Goal: Transaction & Acquisition: Purchase product/service

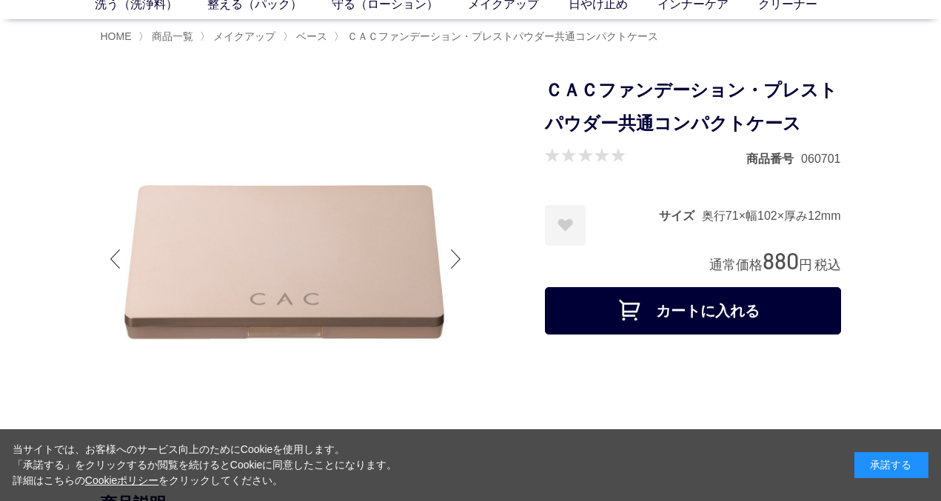
scroll to position [82, 0]
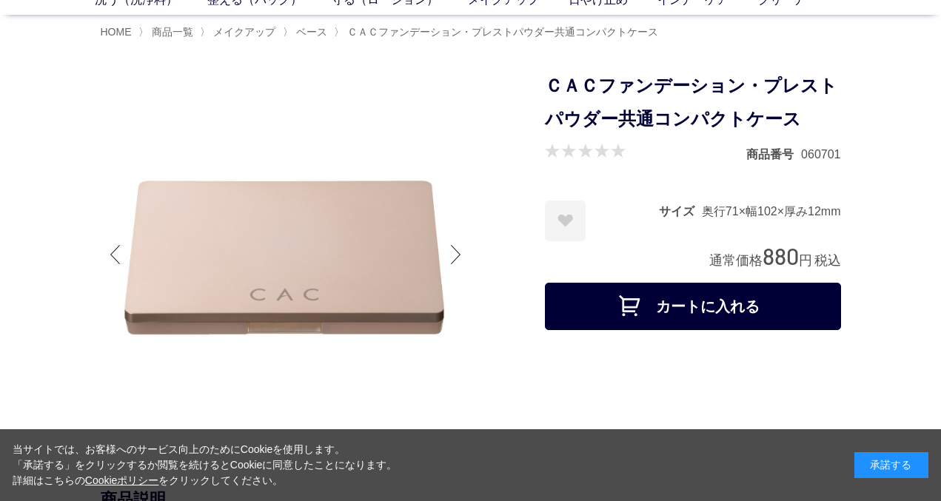
click at [458, 258] on div at bounding box center [456, 254] width 30 height 59
click at [457, 246] on div at bounding box center [456, 254] width 30 height 59
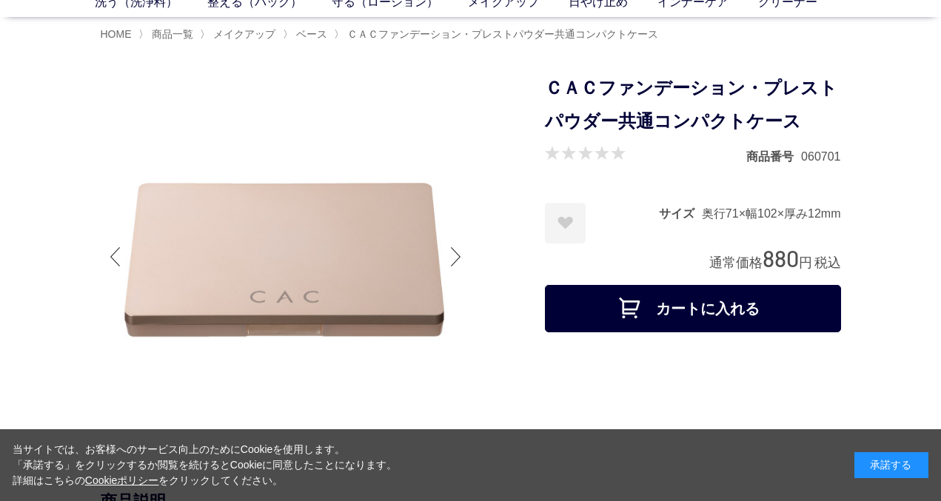
scroll to position [74, 0]
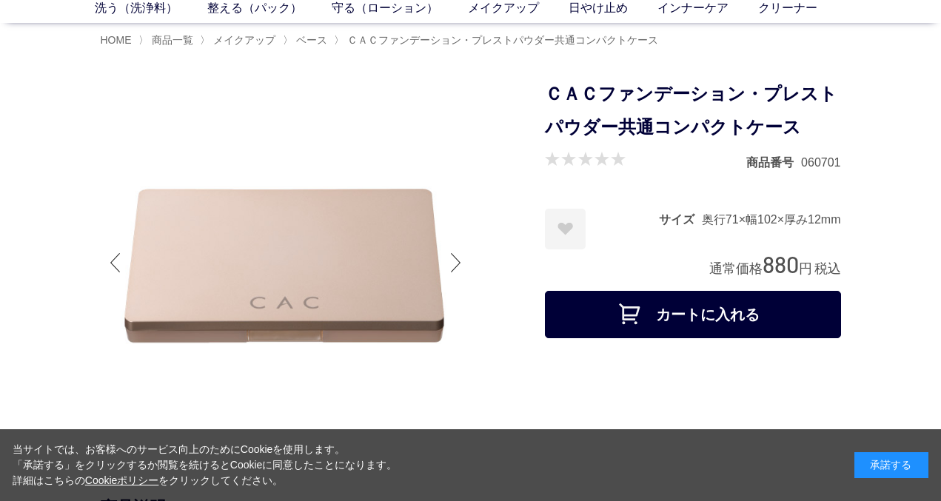
click at [460, 256] on div at bounding box center [456, 262] width 30 height 59
click at [452, 256] on div at bounding box center [456, 262] width 30 height 59
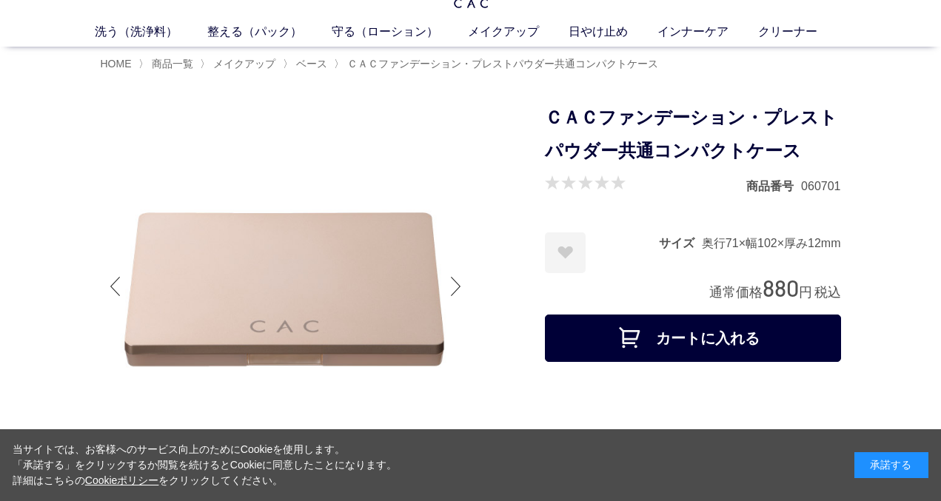
scroll to position [0, 0]
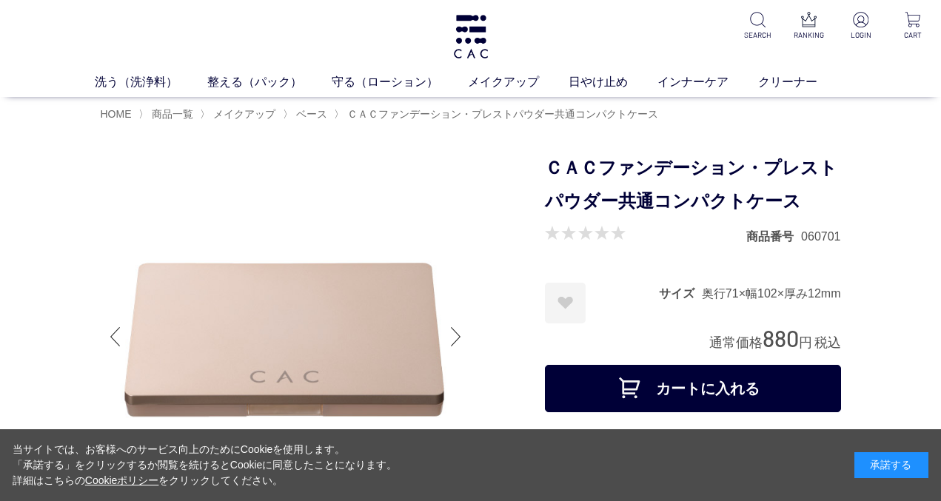
click at [457, 333] on div at bounding box center [456, 336] width 30 height 59
drag, startPoint x: 470, startPoint y: 41, endPoint x: 649, endPoint y: 6, distance: 182.6
click at [0, 0] on div "洗う（洗浄料） 液体洗浄料 パウダー洗浄料 泡洗顔料 グッズ 整える（パック） フェイスパック ヘアパック 守る（ローション） 保湿化粧水 柔軟化粧水 美容液…" at bounding box center [470, 48] width 941 height 97
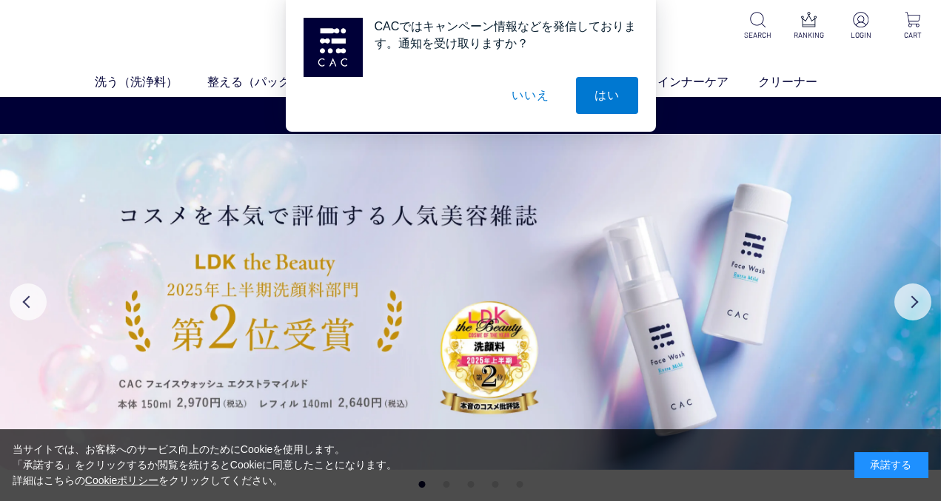
click at [531, 98] on button "いいえ" at bounding box center [530, 95] width 74 height 37
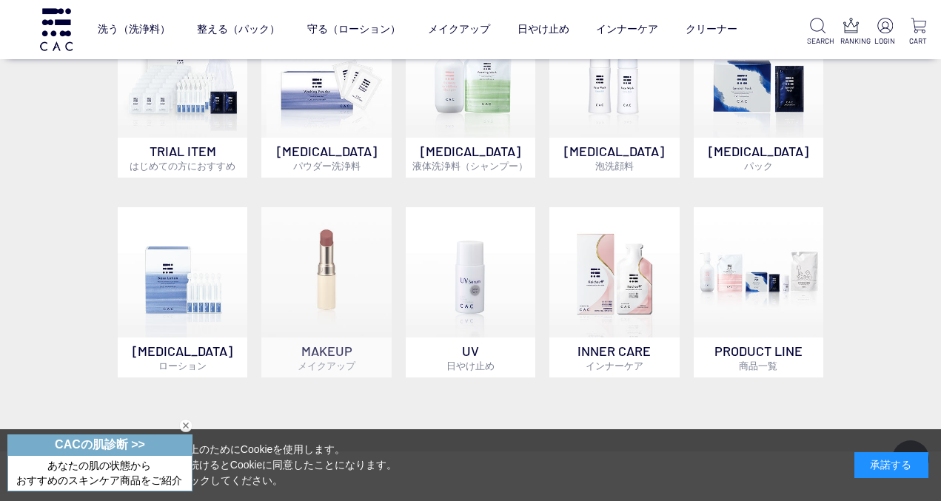
scroll to position [985, 0]
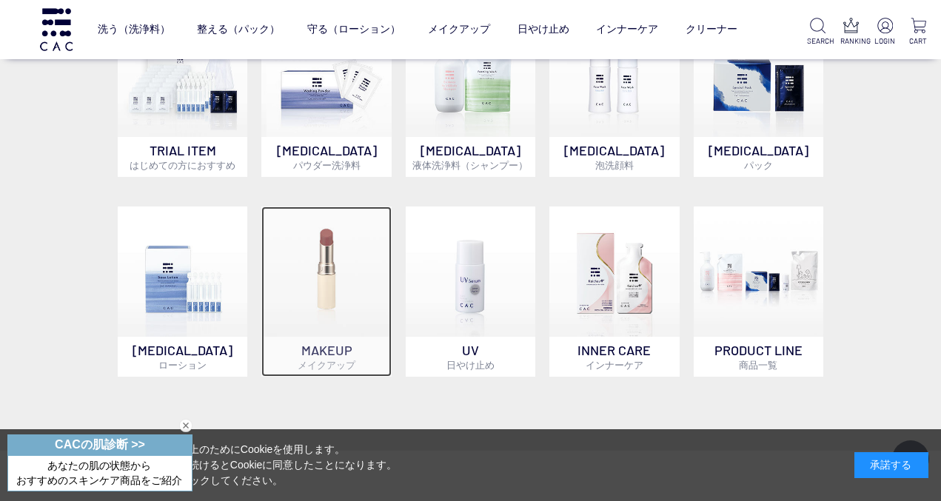
click at [298, 286] on img at bounding box center [326, 272] width 130 height 130
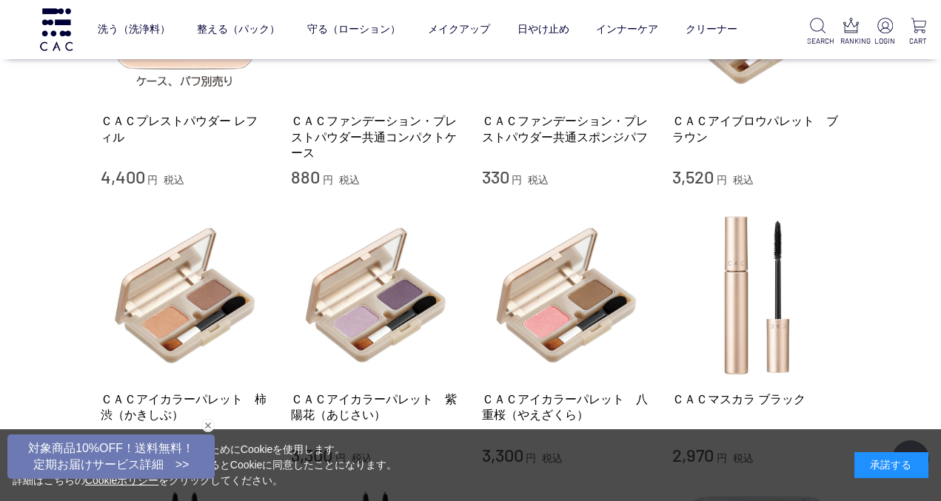
scroll to position [756, 0]
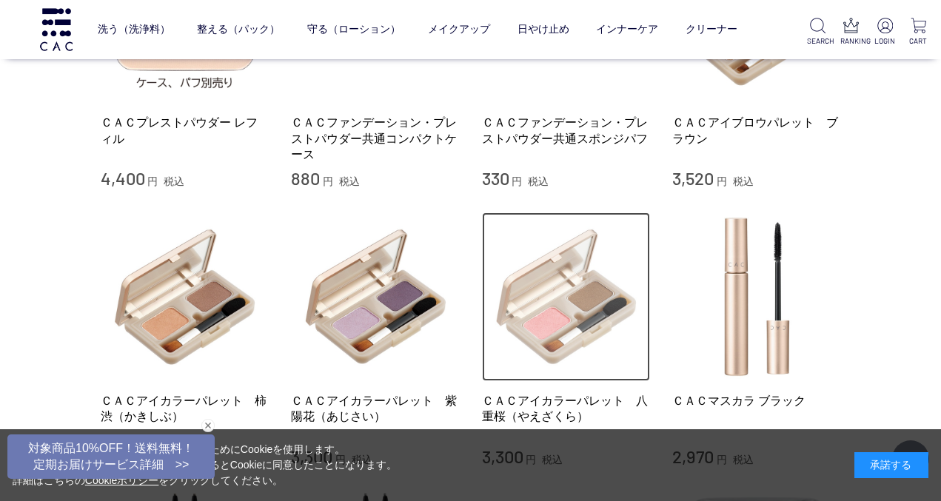
click at [633, 307] on img at bounding box center [566, 296] width 169 height 169
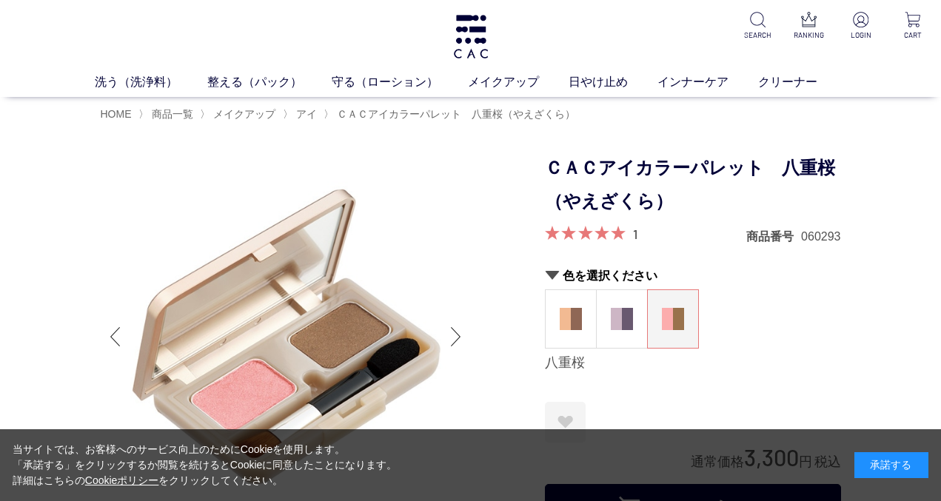
click at [454, 335] on div "Next slide" at bounding box center [456, 336] width 30 height 59
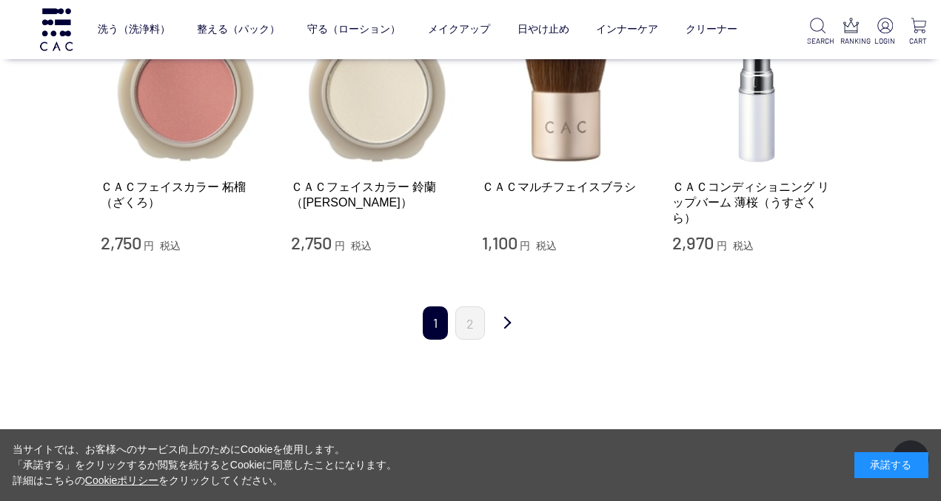
scroll to position [1538, 0]
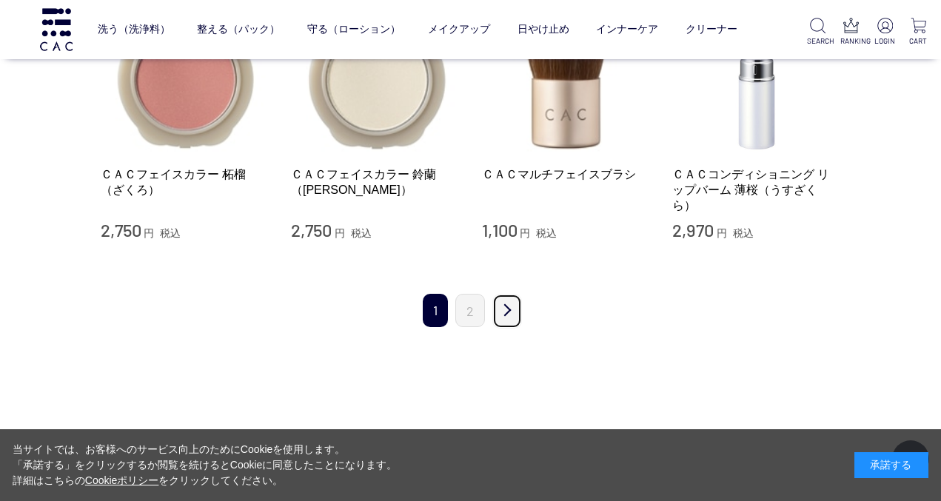
click at [510, 309] on link "次" at bounding box center [507, 311] width 30 height 35
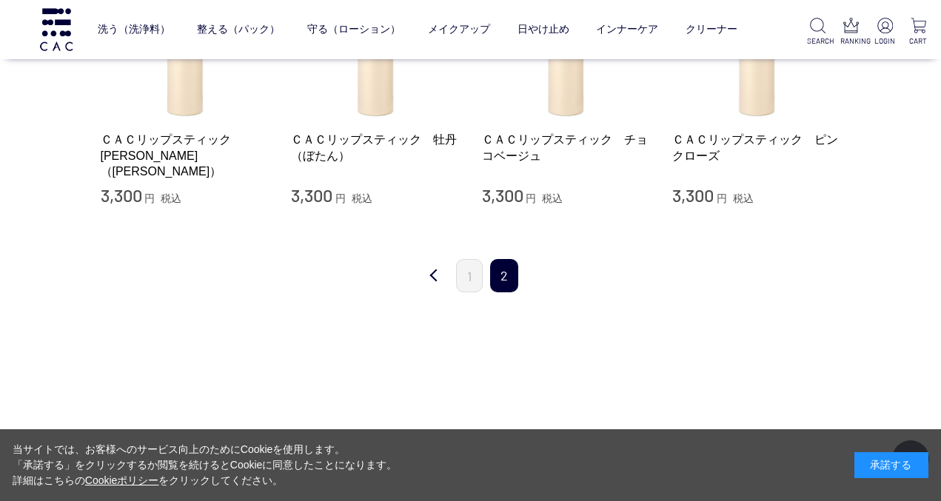
scroll to position [445, 0]
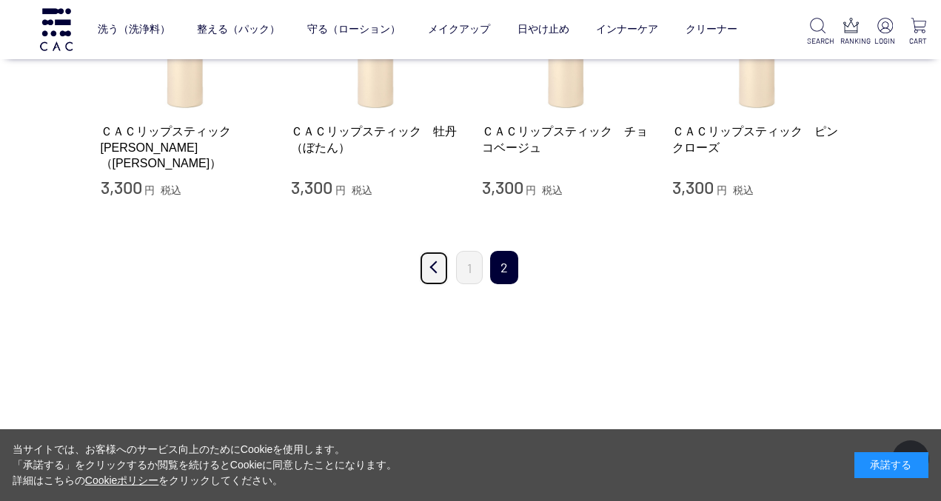
click at [431, 270] on link "前" at bounding box center [434, 268] width 30 height 35
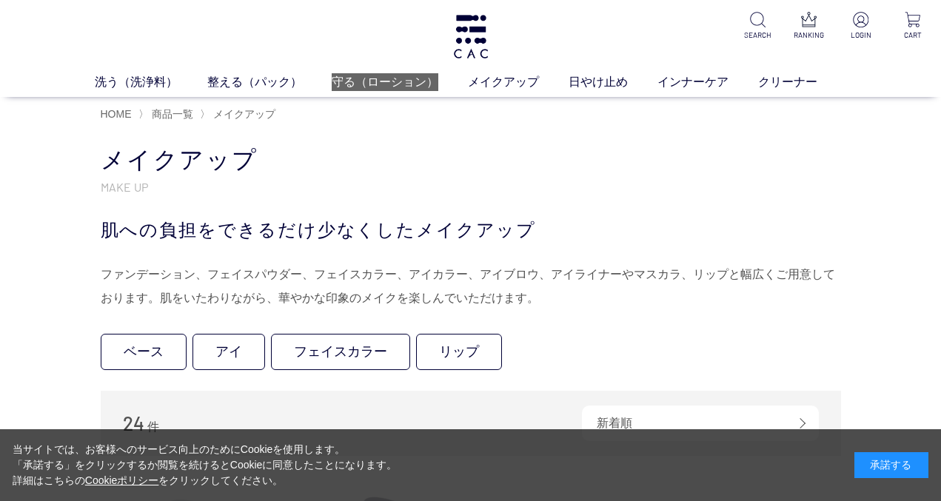
drag, startPoint x: 366, startPoint y: 77, endPoint x: 628, endPoint y: 11, distance: 270.2
click at [0, 0] on div "洗う（洗浄料） 液体洗浄料 パウダー洗浄料 泡洗顔料 グッズ 整える（パック） フェイスパック ヘアパック 守る（ローション） 保湿化粧水 柔軟化粧水 美容液…" at bounding box center [470, 48] width 941 height 97
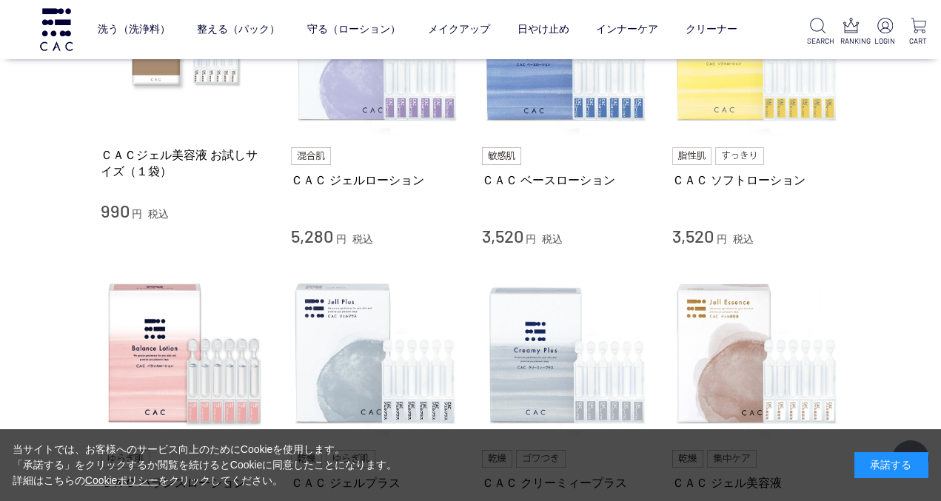
scroll to position [338, 0]
